Goal: Transaction & Acquisition: Purchase product/service

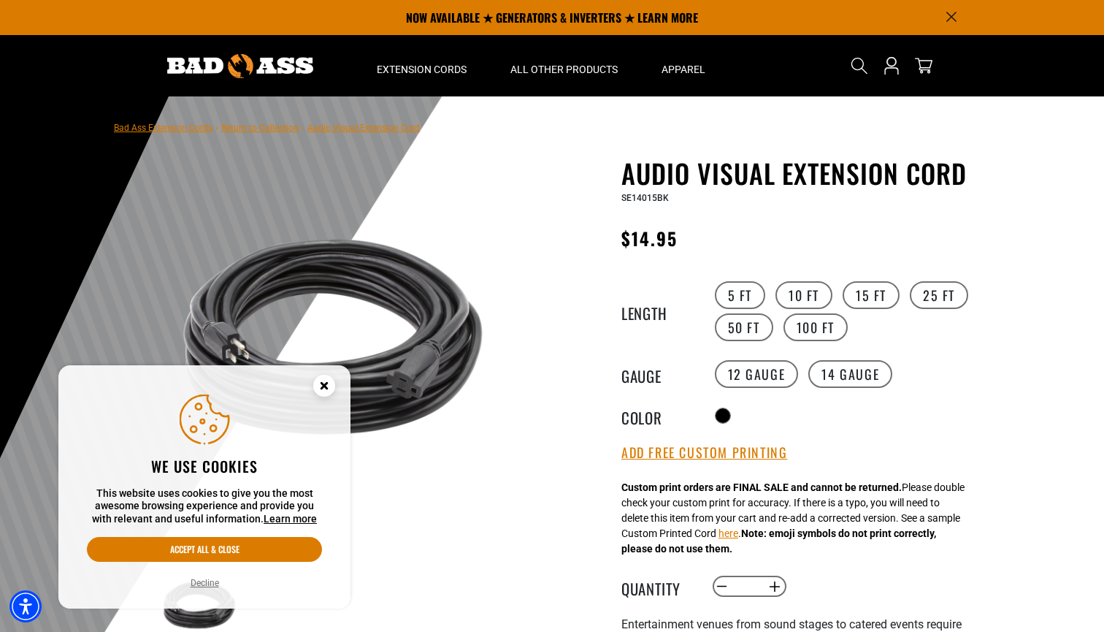
click at [327, 381] on circle "Cookie Consent" at bounding box center [324, 386] width 22 height 22
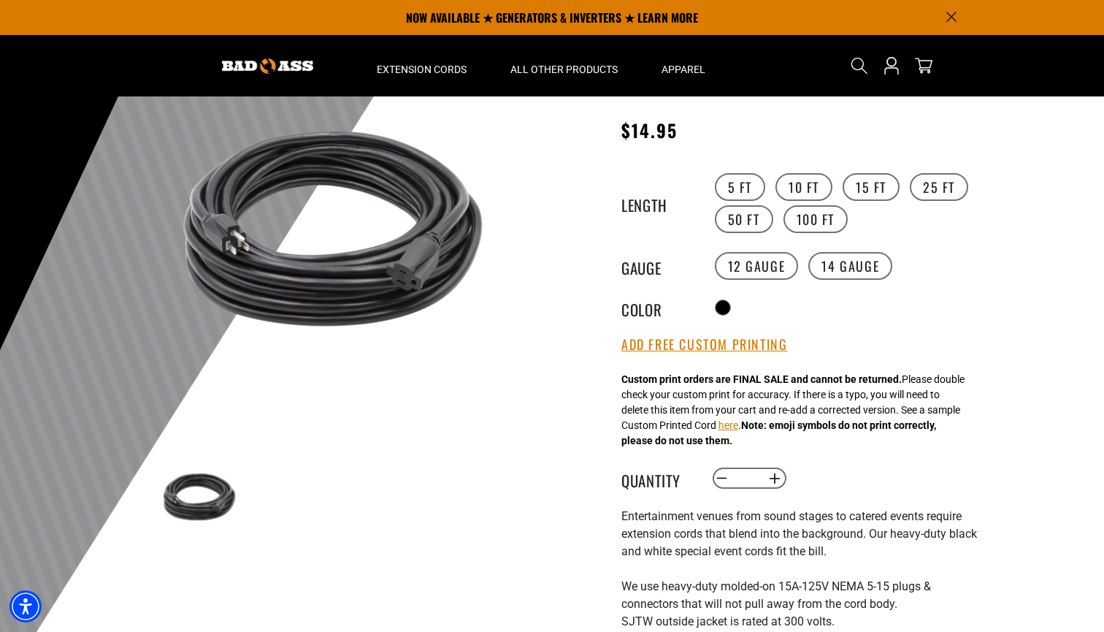
scroll to position [93, 0]
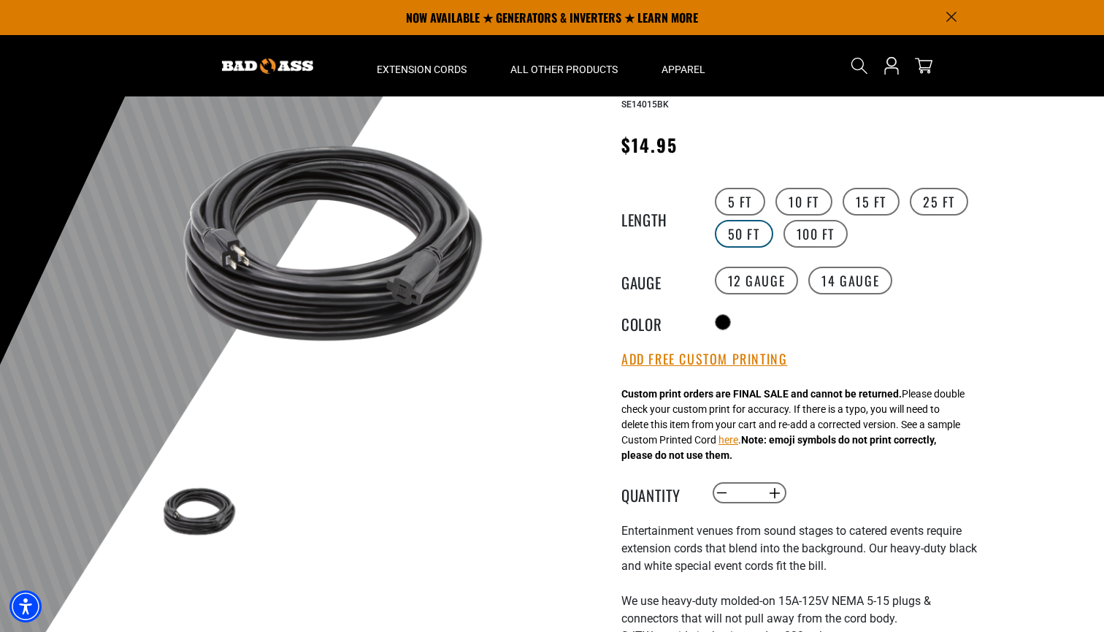
click at [737, 234] on label "50 FT" at bounding box center [744, 234] width 58 height 28
click at [769, 498] on button "Increase quantity for Audio Visual Extension Cord" at bounding box center [775, 493] width 23 height 25
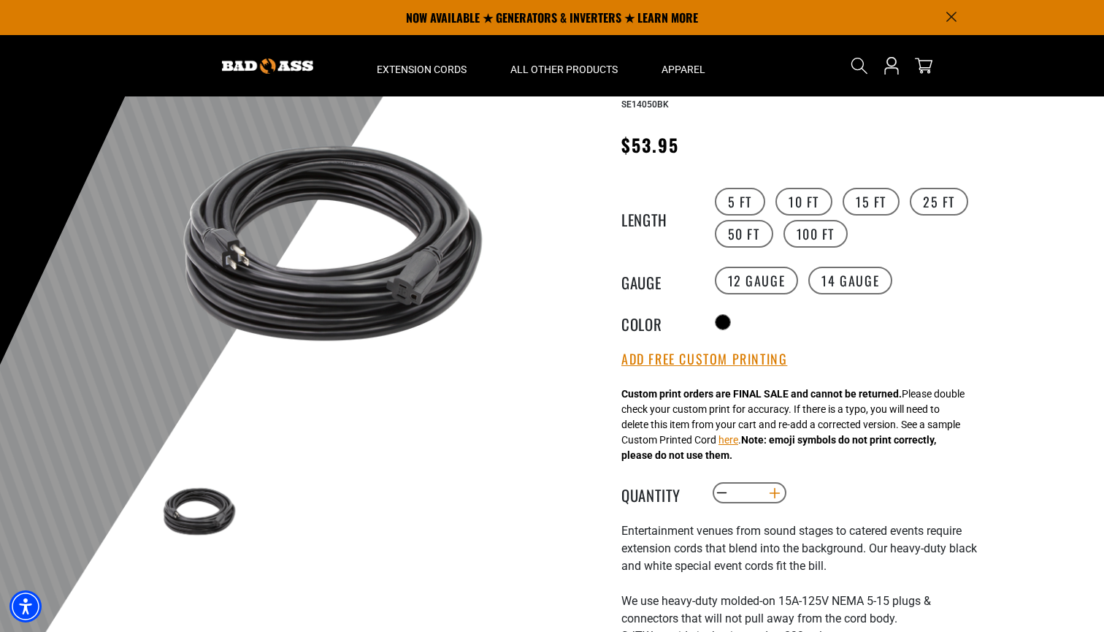
click at [769, 498] on button "Increase quantity for Audio Visual Extension Cord" at bounding box center [775, 493] width 23 height 25
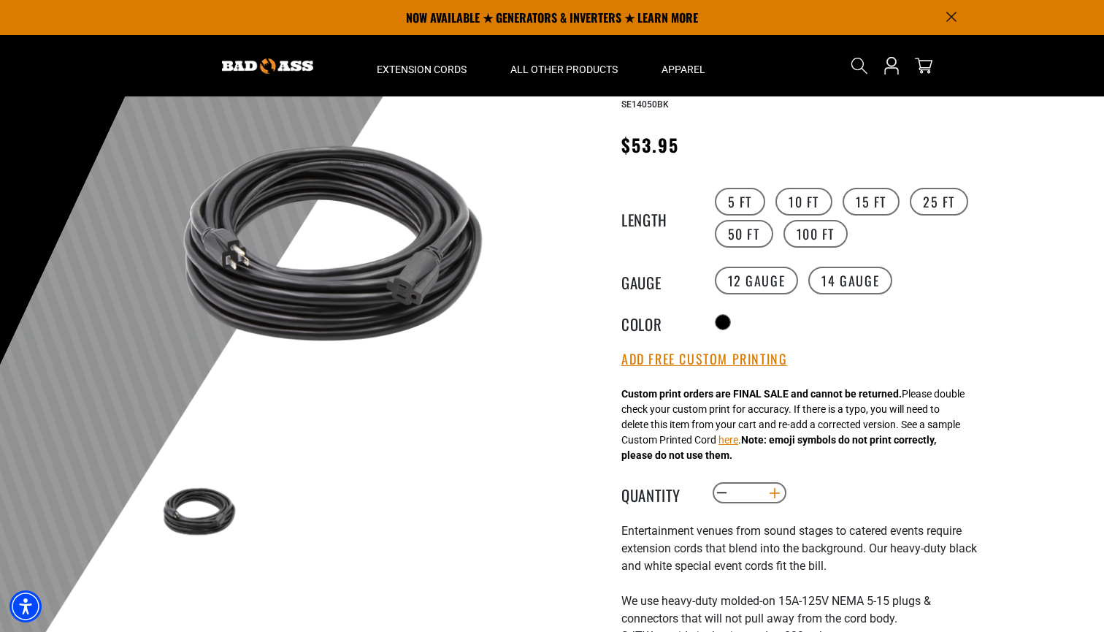
type input "**"
